Goal: Transaction & Acquisition: Book appointment/travel/reservation

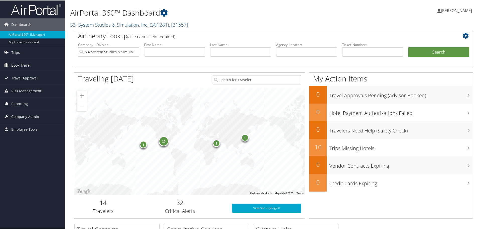
click at [26, 65] on span "Book Travel" at bounding box center [20, 64] width 19 height 13
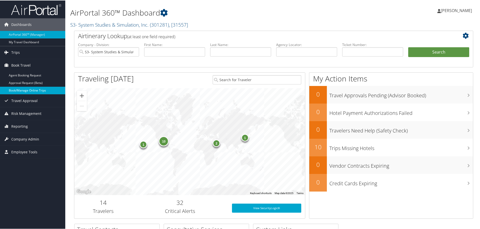
click at [33, 91] on link "Book/Manage Online Trips" at bounding box center [32, 90] width 65 height 8
